Goal: Transaction & Acquisition: Purchase product/service

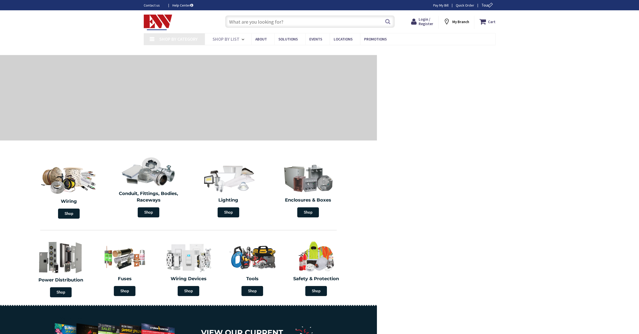
type input "[GEOGRAPHIC_DATA], [GEOGRAPHIC_DATA], [GEOGRAPHIC_DATA]"
click at [234, 22] on input "text" at bounding box center [309, 21] width 169 height 13
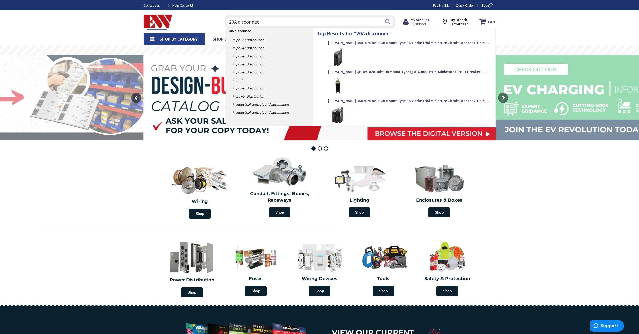
type input "20A disconnect"
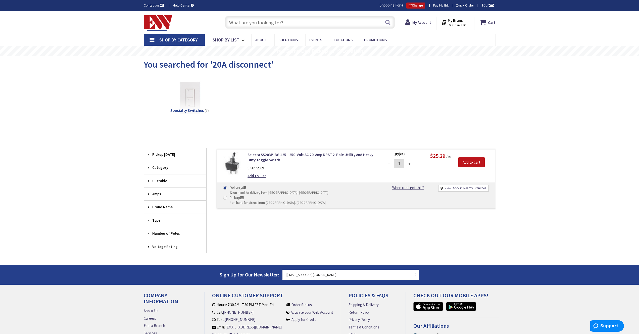
click at [242, 24] on input "text" at bounding box center [309, 22] width 169 height 13
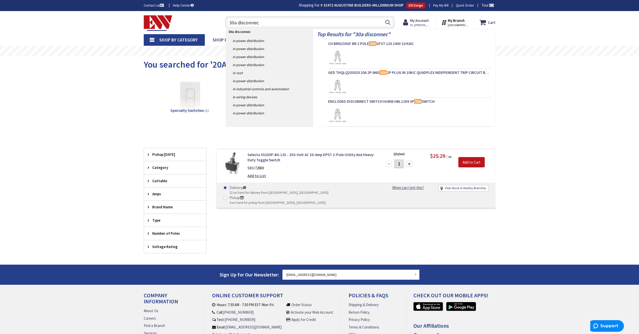
type input "30a disconnect"
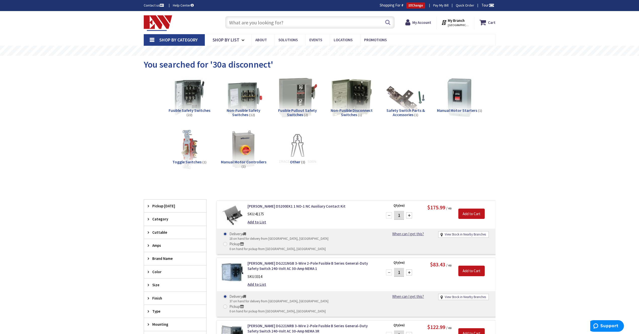
click at [245, 110] on span "Non-Fusible Safety Switches" at bounding box center [243, 113] width 34 height 10
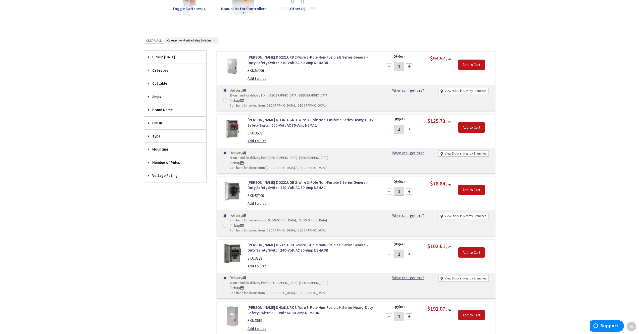
scroll to position [127, 0]
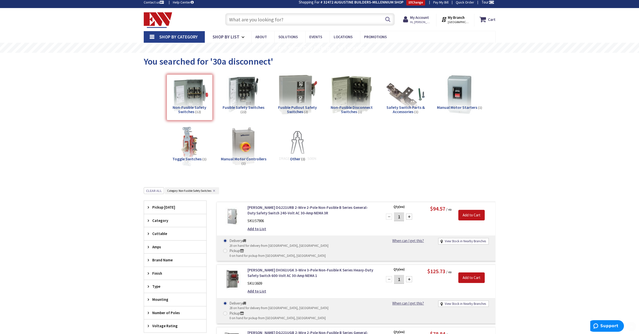
scroll to position [0, 0]
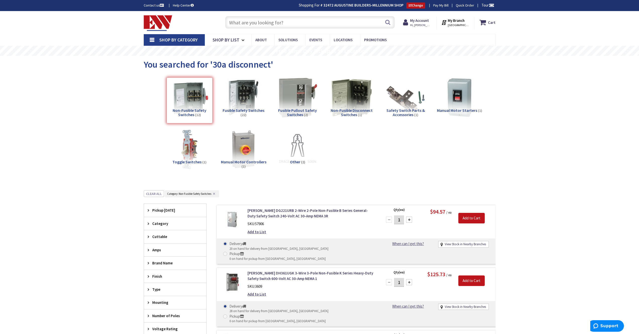
click at [252, 21] on input "text" at bounding box center [309, 22] width 169 height 13
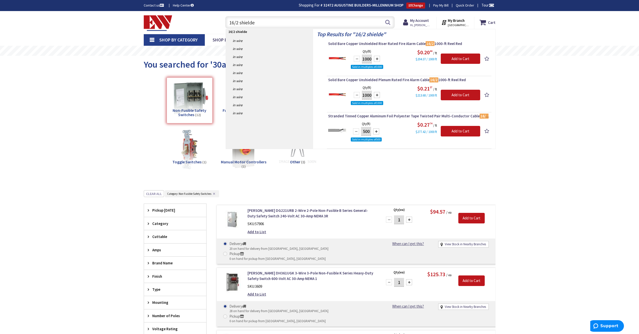
type input "16/2 shielded"
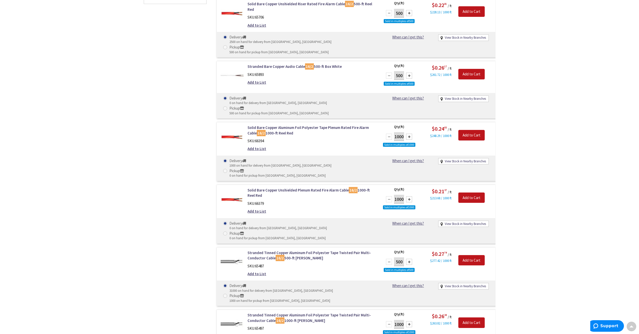
scroll to position [283, 0]
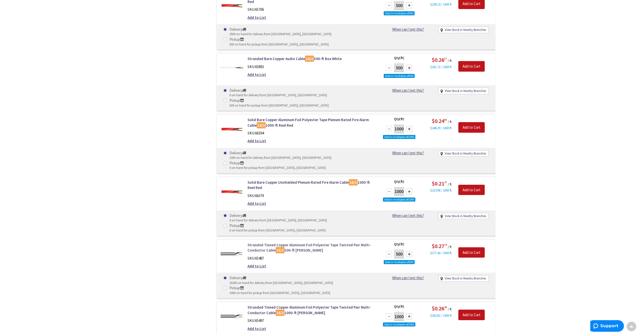
click at [336, 242] on link "Stranded Tinned Copper Aluminum Foil Polyester Tape Twisted Pair Multi-Conducto…" at bounding box center [311, 247] width 128 height 11
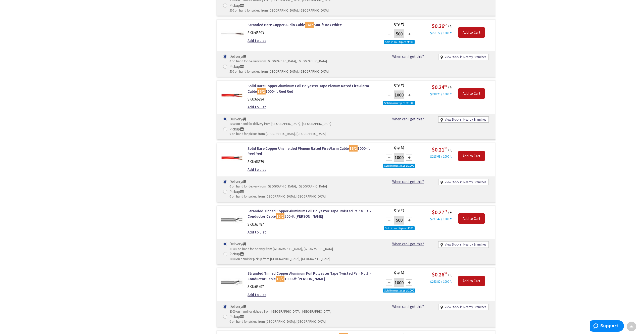
scroll to position [329, 0]
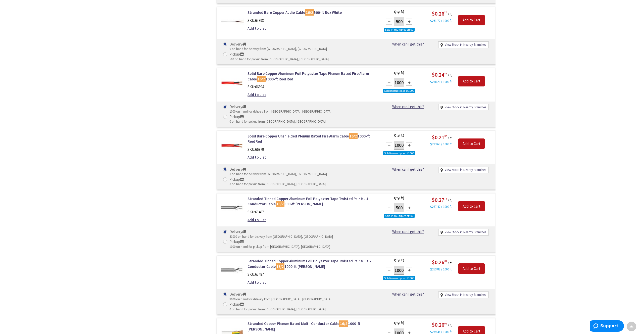
click at [195, 156] on div "Filters 11 items Pickup Today New Britain (0 mi) (4) Middletown (5.86 mi) (7) H…" at bounding box center [175, 161] width 63 height 686
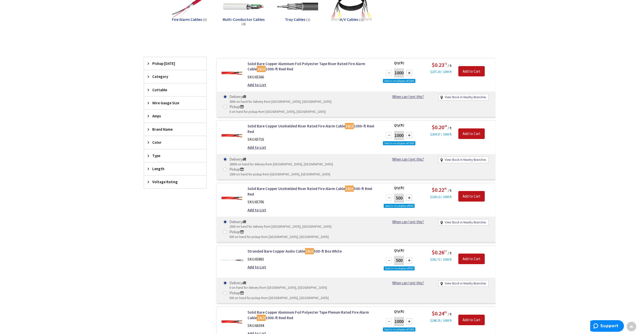
scroll to position [0, 0]
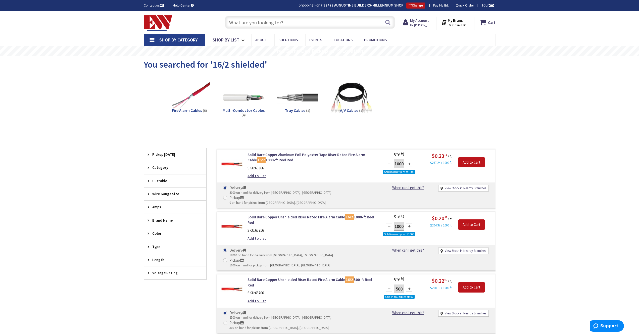
click at [250, 24] on input "text" at bounding box center [309, 22] width 169 height 13
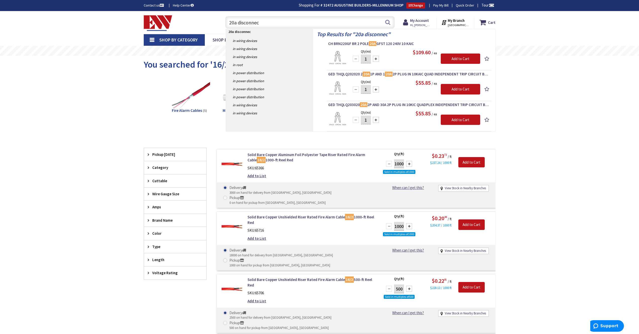
type input "20a disconnect"
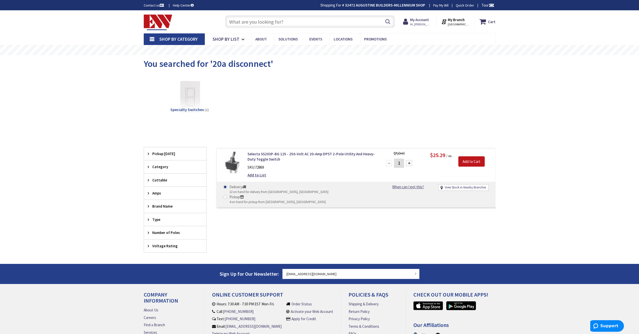
click at [250, 24] on input "text" at bounding box center [309, 21] width 169 height 13
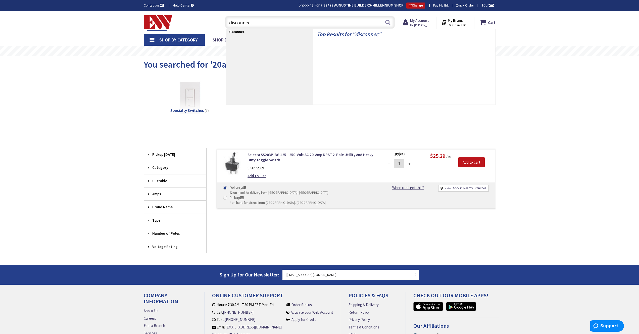
type input "disconnect"
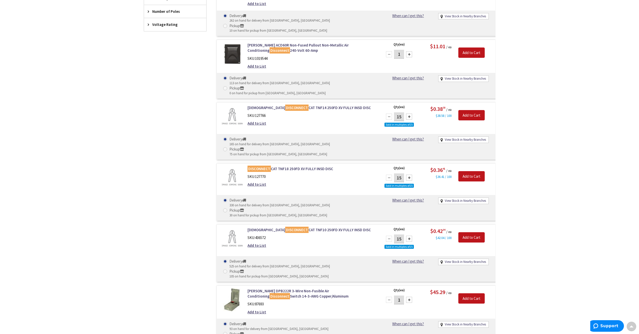
scroll to position [326, 0]
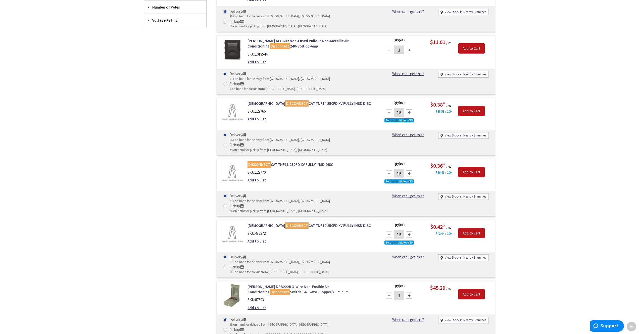
click at [318, 284] on link "Eaton DPB222R 3-Wire Non-Fusible Air Conditioning Disconnect Switch 14-3-AWG Co…" at bounding box center [311, 289] width 128 height 11
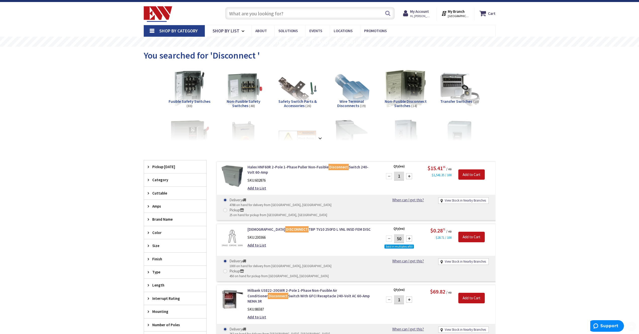
scroll to position [64, 0]
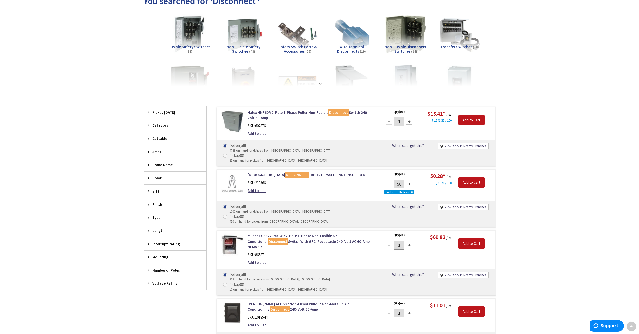
click at [166, 283] on span "Voltage Rating" at bounding box center [172, 282] width 41 height 5
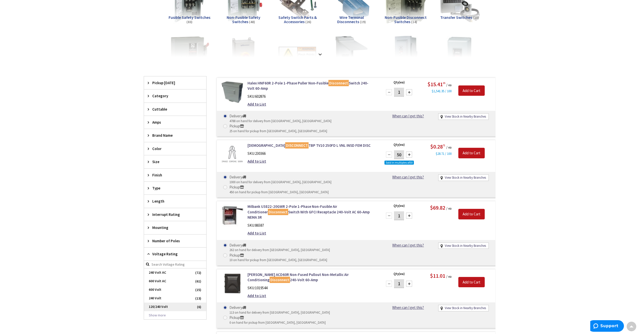
scroll to position [107, 0]
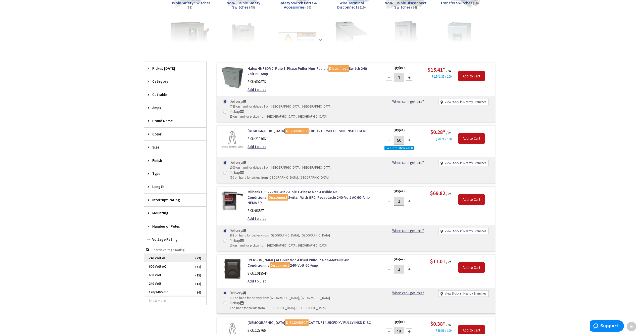
click at [169, 256] on span "240 Volt AC" at bounding box center [175, 258] width 62 height 9
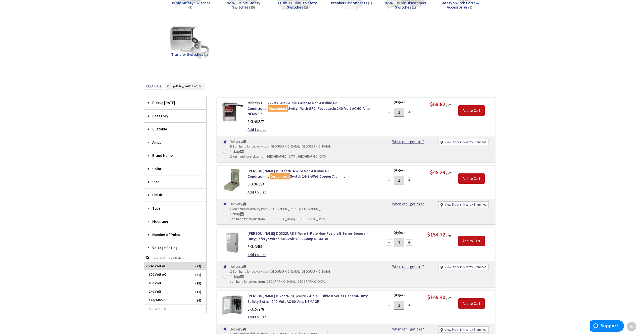
click at [161, 143] on span "Amps" at bounding box center [172, 142] width 41 height 5
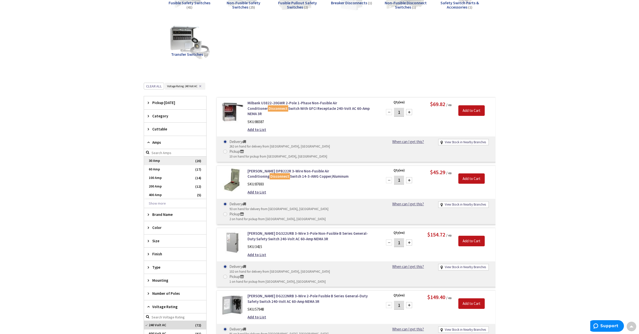
click at [159, 161] on span "30 Amp" at bounding box center [175, 160] width 62 height 9
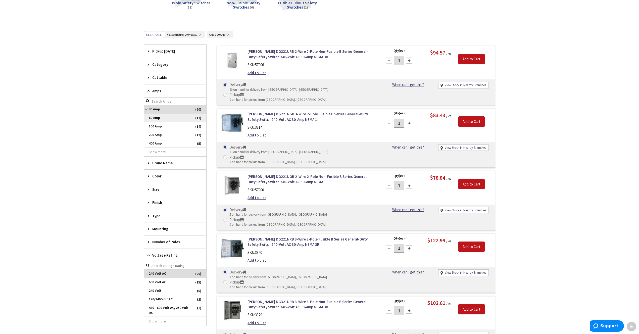
click at [156, 119] on span "60 Amp" at bounding box center [175, 117] width 62 height 9
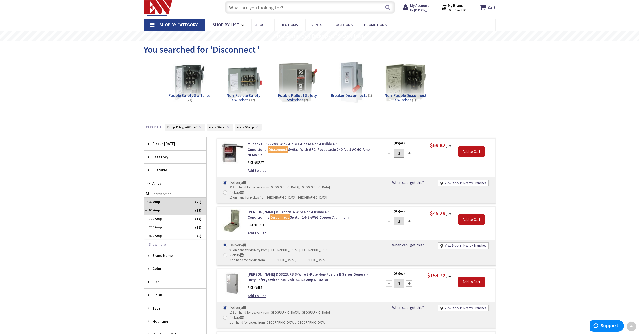
scroll to position [13, 0]
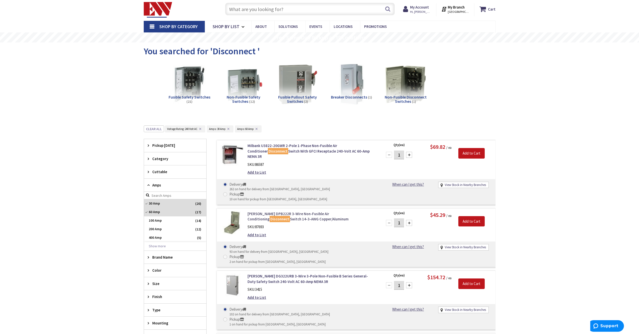
click at [316, 211] on link "Eaton DPB222R 3-Wire Non-Fusible Air Conditioning Disconnect Switch 14-3-AWG Co…" at bounding box center [311, 216] width 128 height 11
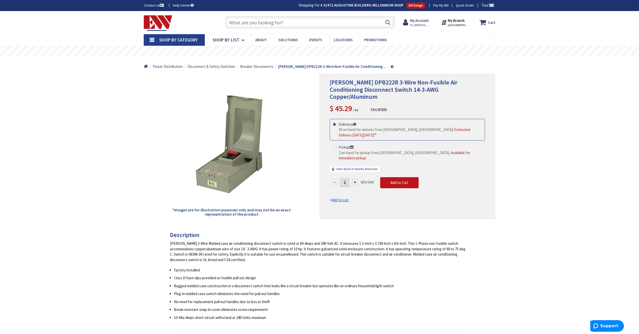
click at [249, 25] on input "text" at bounding box center [309, 22] width 169 height 13
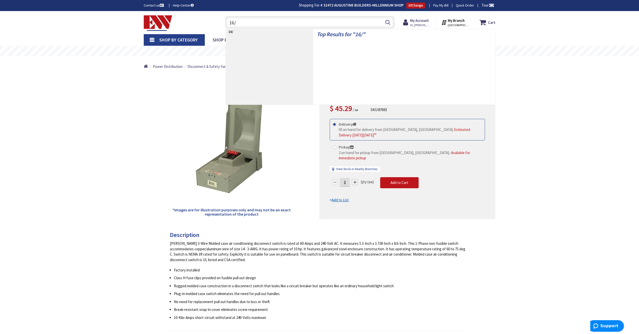
type input "16/2"
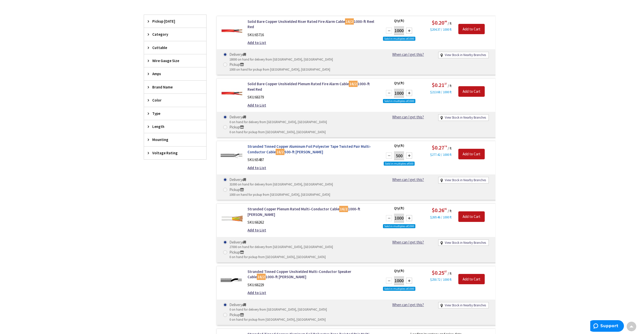
scroll to position [170, 0]
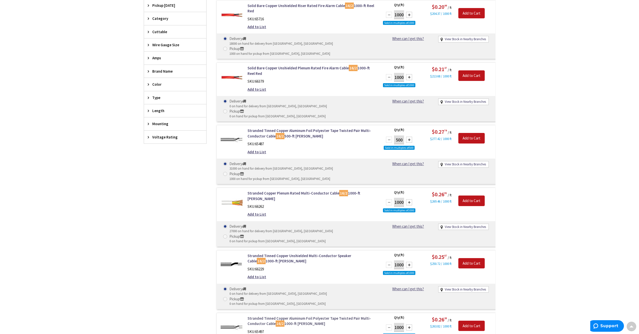
click at [328, 315] on link "Stranded Tinned Copper Aluminum Foil Polyester Tape Twisted Pair Multi-Conducto…" at bounding box center [311, 320] width 128 height 11
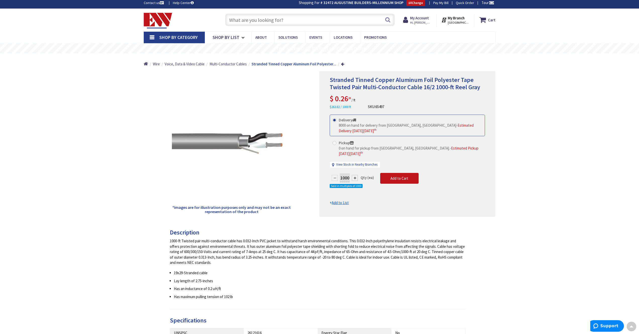
scroll to position [1, 0]
